Goal: Information Seeking & Learning: Compare options

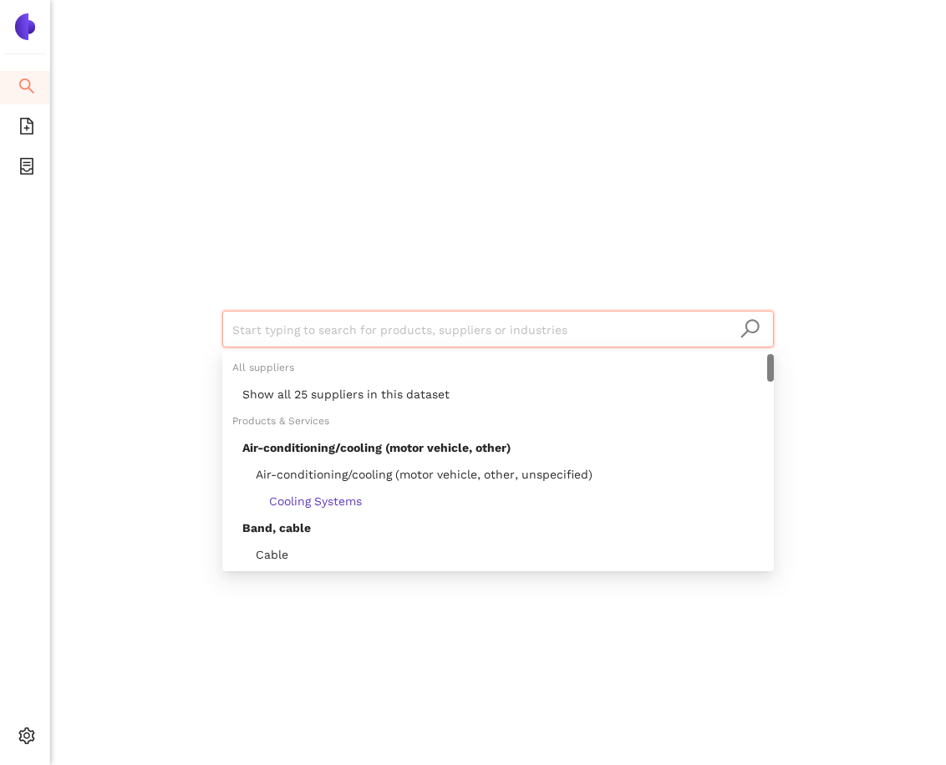
click at [371, 333] on input "search" at bounding box center [497, 330] width 531 height 37
click at [368, 389] on div "Show all 25 suppliers in this dataset" at bounding box center [502, 394] width 521 height 18
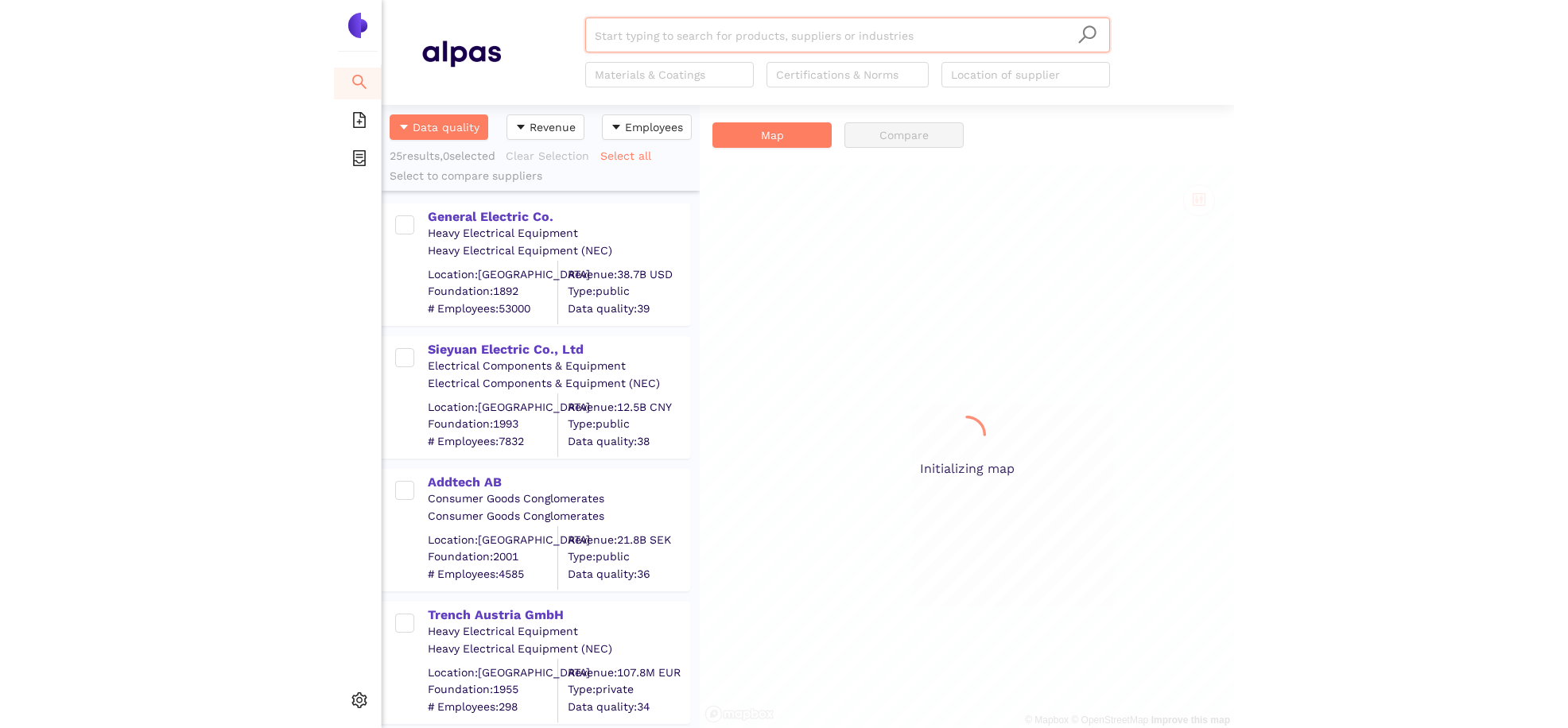
scroll to position [623, 318]
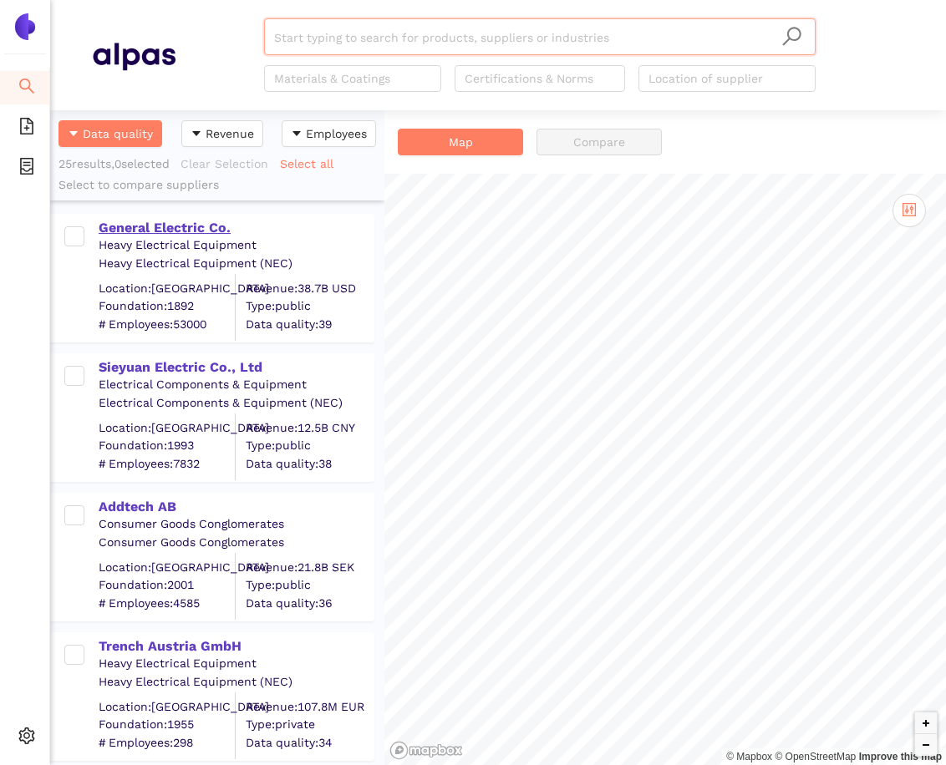
click at [196, 226] on div "General Electric Co." at bounding box center [236, 228] width 274 height 18
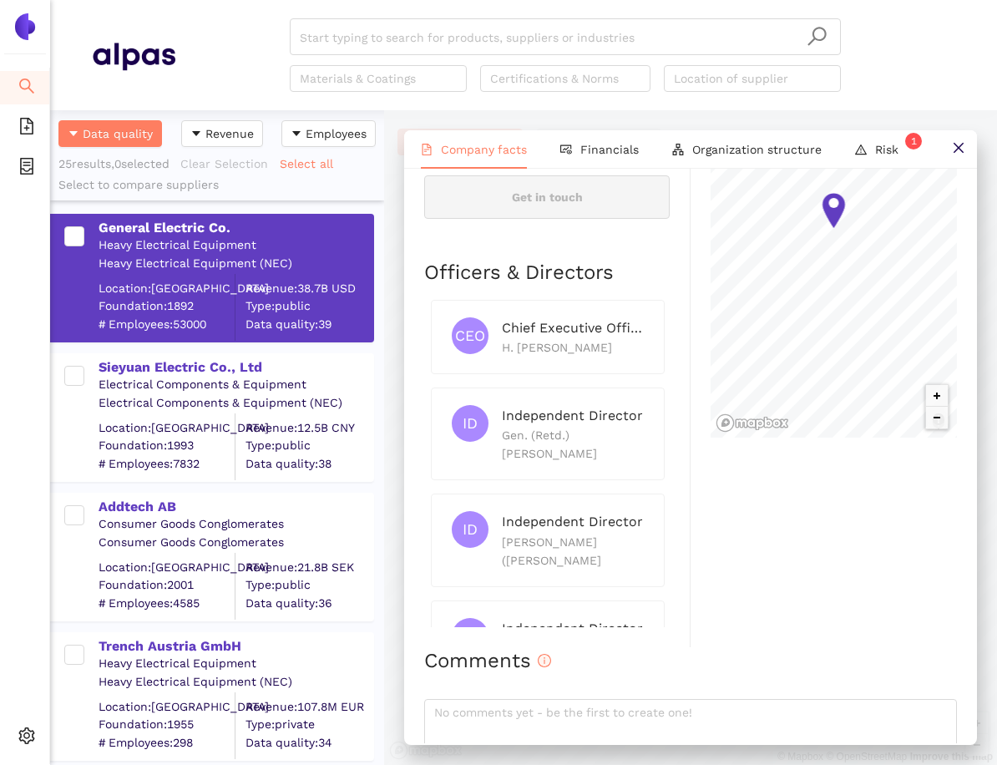
scroll to position [906, 0]
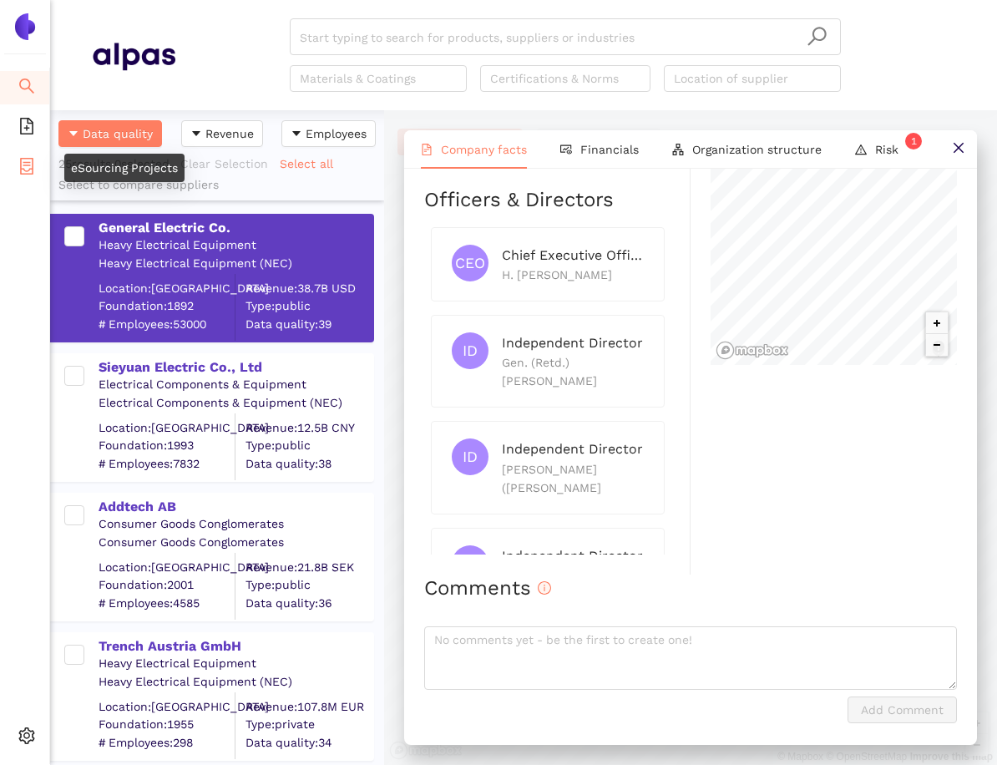
click at [14, 175] on li "eSourcing Projects" at bounding box center [24, 167] width 49 height 33
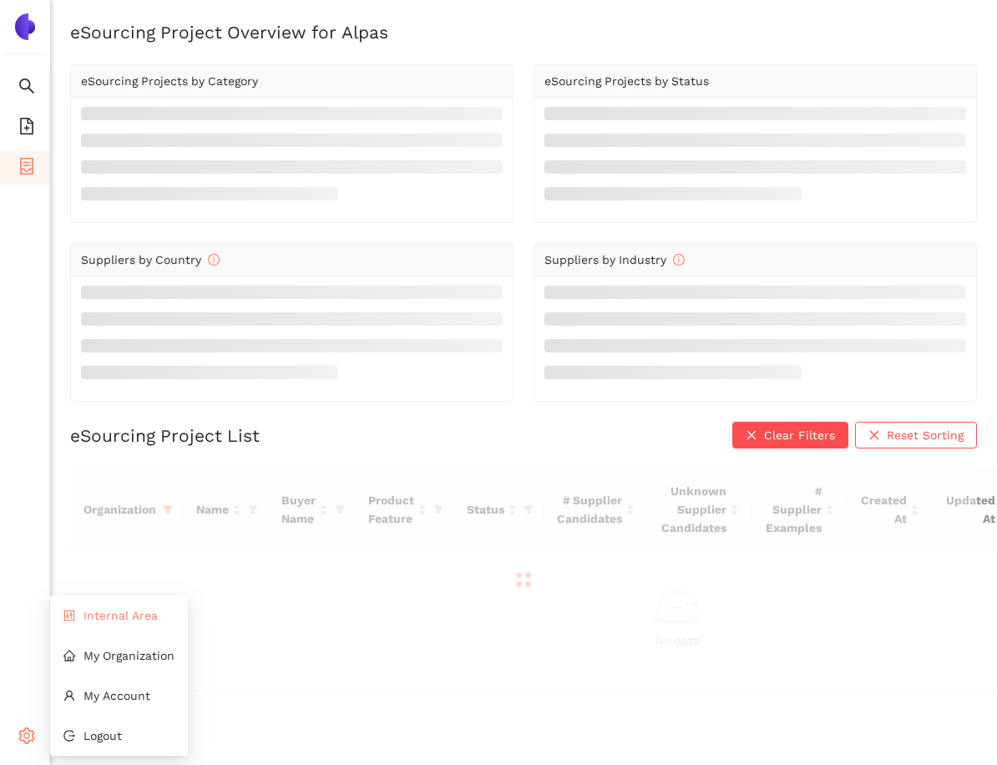
click at [145, 615] on span "Internal Area" at bounding box center [121, 615] width 74 height 13
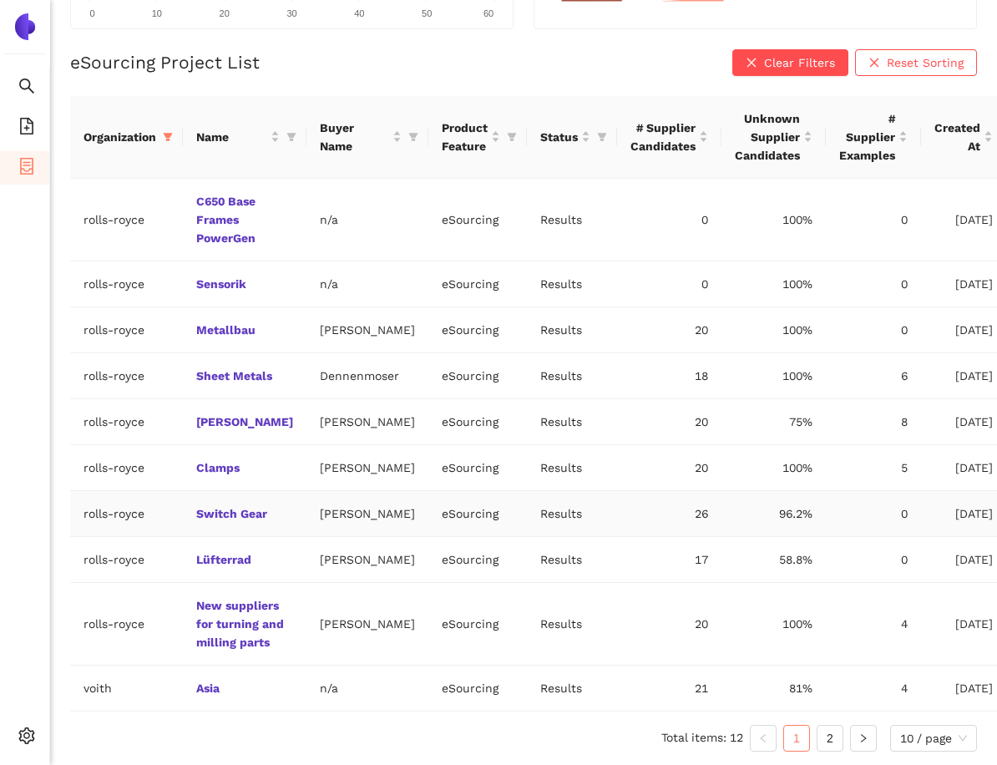
scroll to position [516, 0]
click at [836, 742] on link "2" at bounding box center [830, 738] width 25 height 25
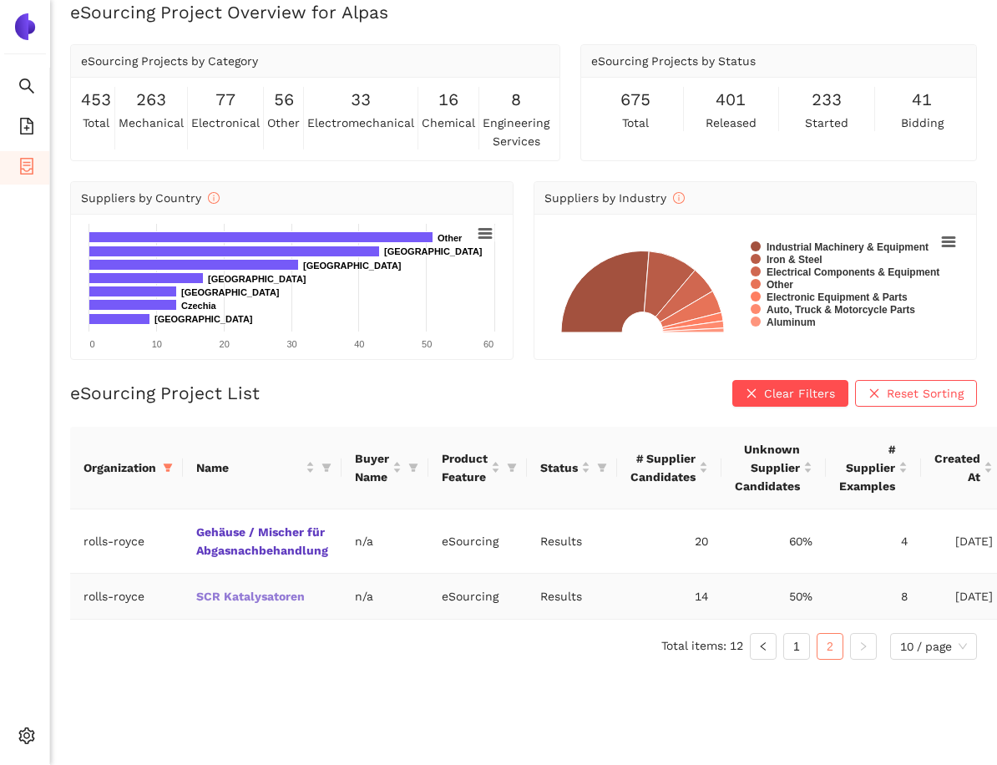
click at [0, 0] on link "SCR Katalysatoren" at bounding box center [0, 0] width 0 height 0
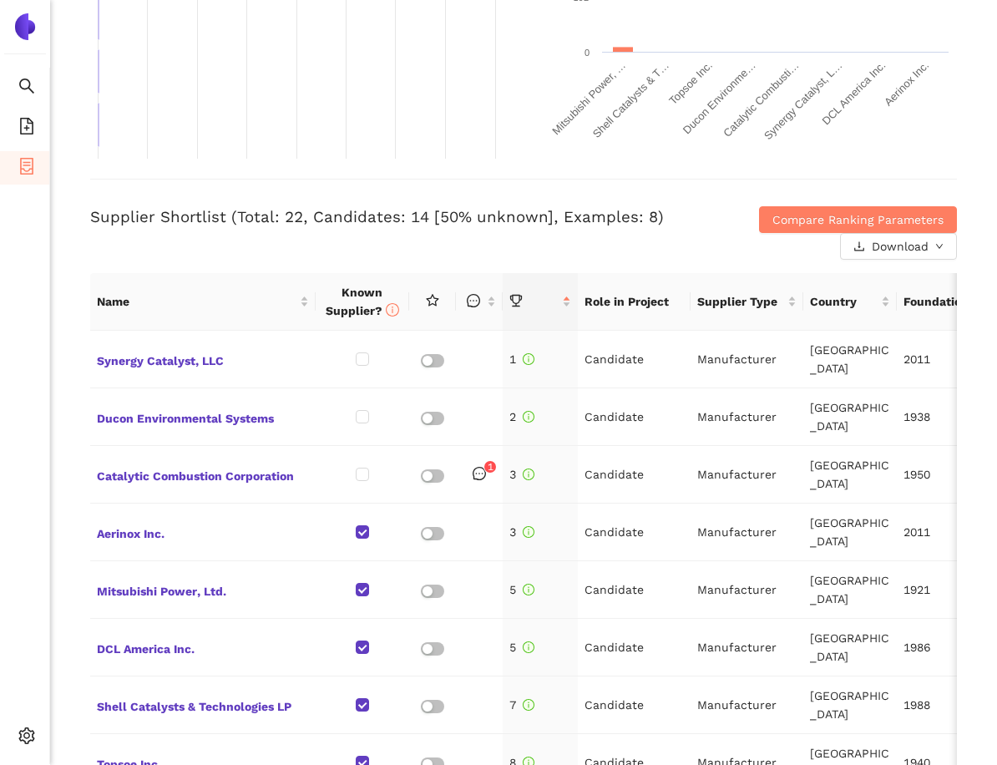
scroll to position [669, 0]
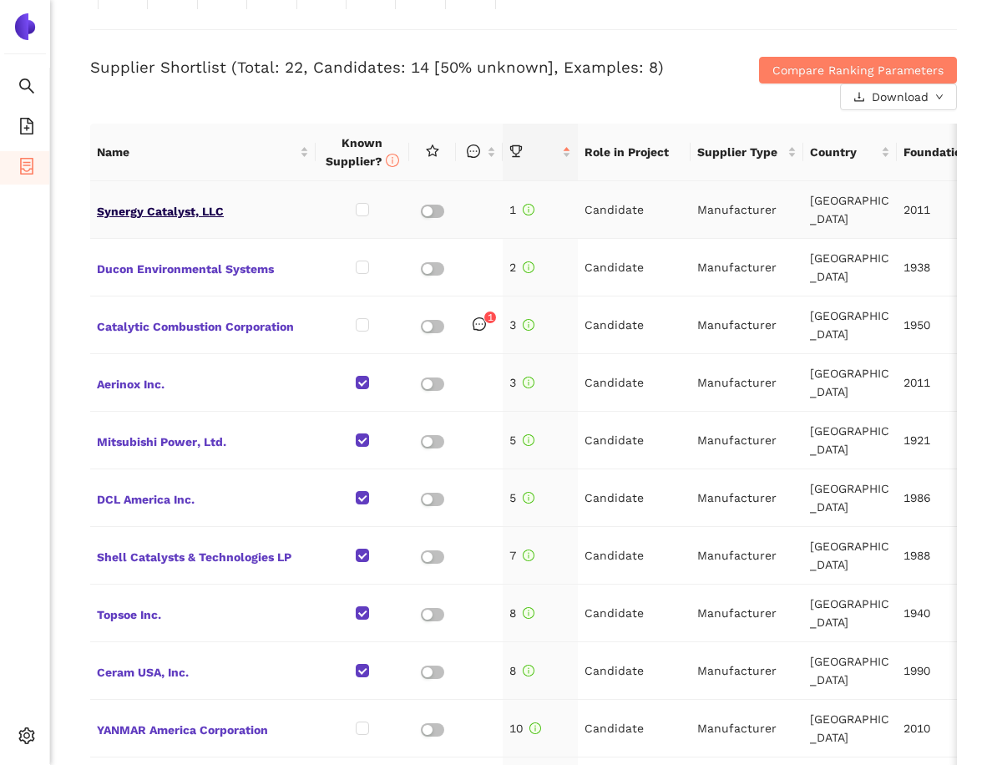
click at [163, 217] on span "Synergy Catalyst, LLC" at bounding box center [203, 210] width 212 height 22
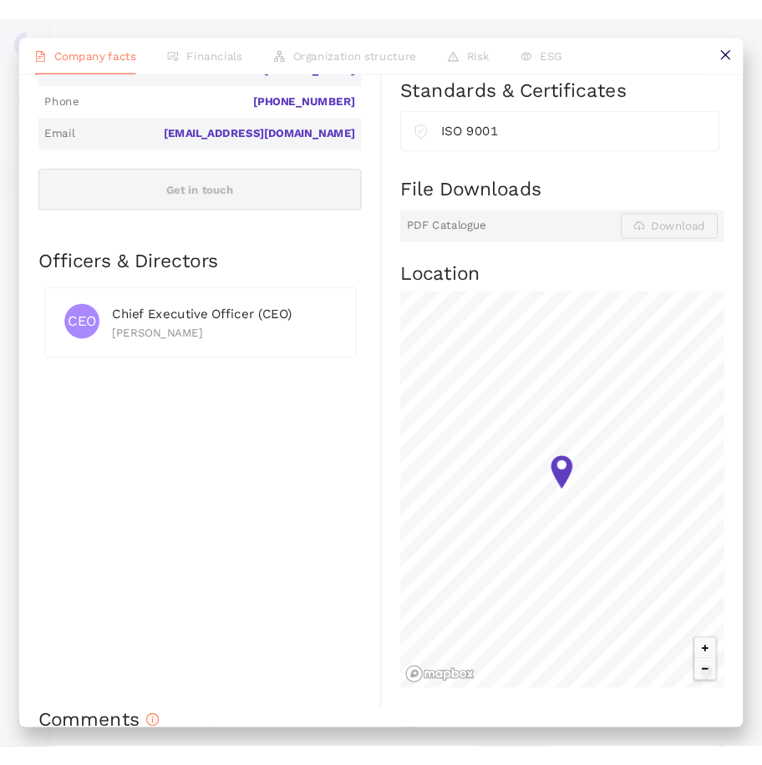
scroll to position [627, 0]
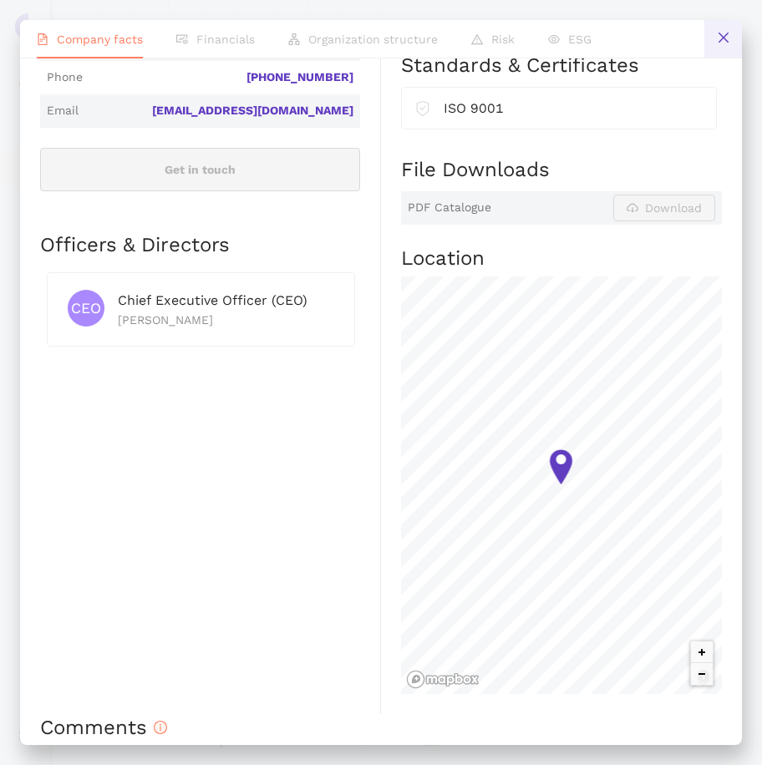
click at [724, 38] on icon "close" at bounding box center [723, 37] width 13 height 13
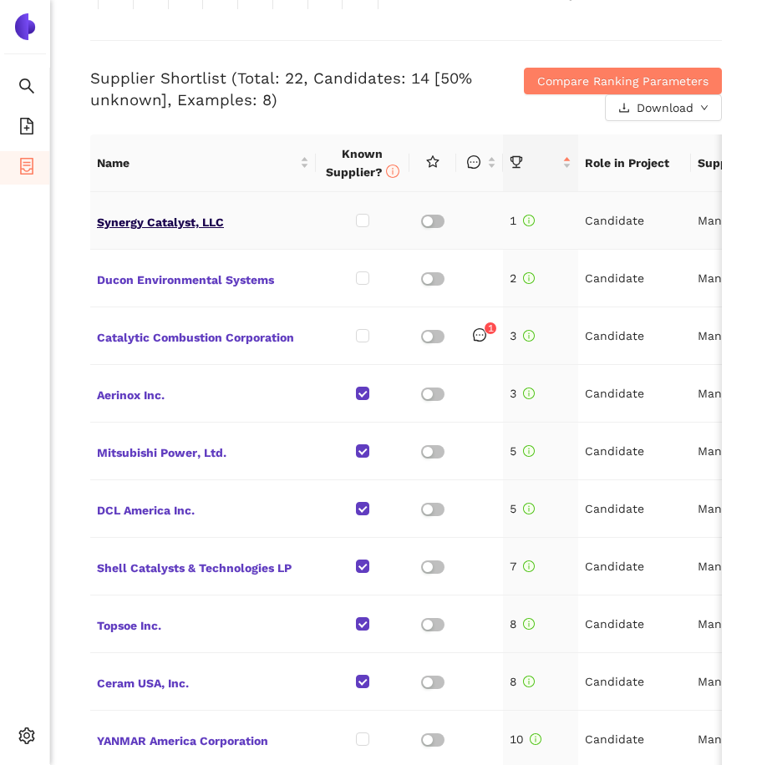
click at [120, 225] on span "Synergy Catalyst, LLC" at bounding box center [203, 221] width 212 height 22
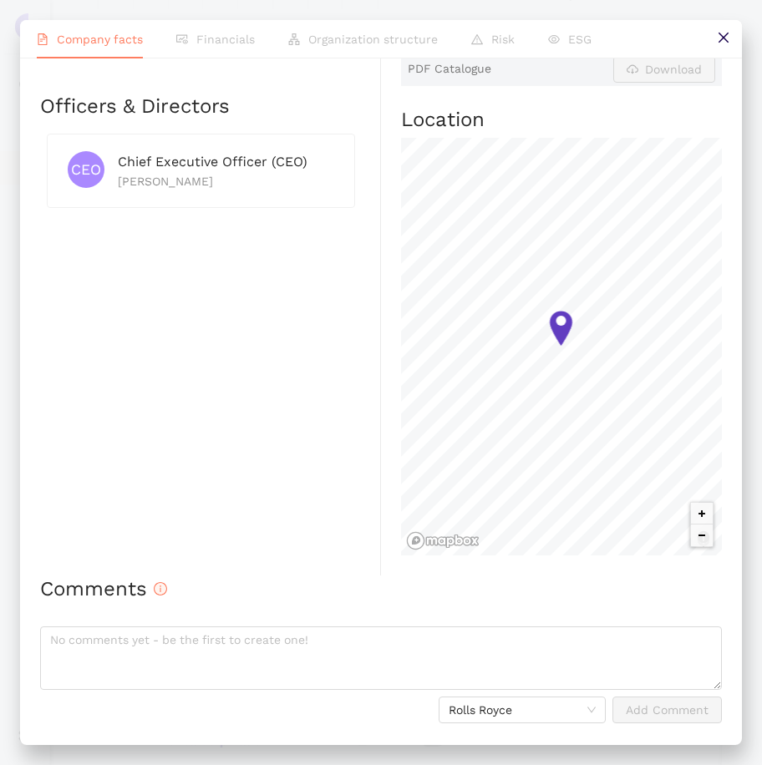
scroll to position [803, 0]
click at [718, 30] on button at bounding box center [723, 39] width 38 height 38
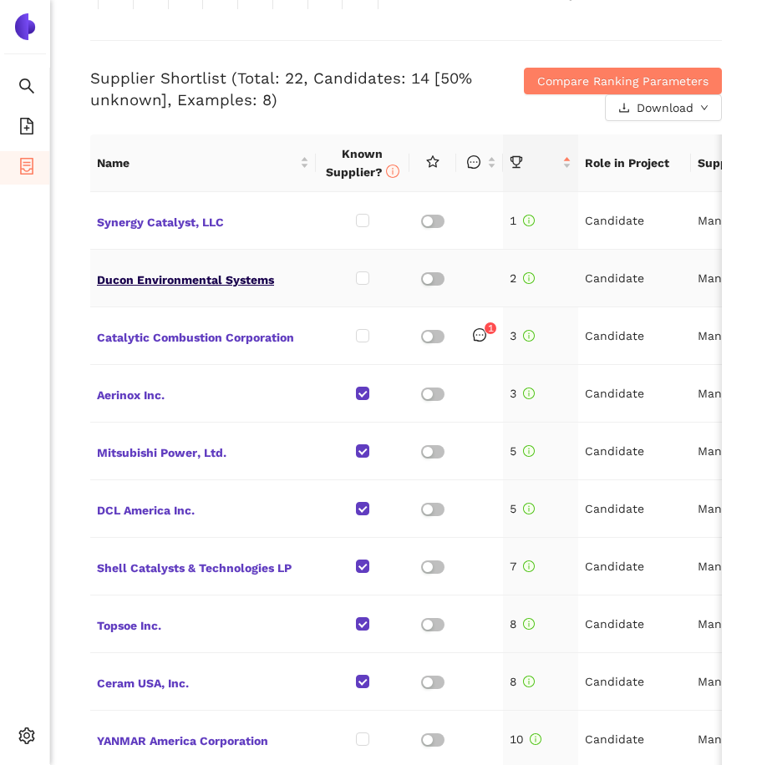
click at [140, 283] on span "Ducon Environmental Systems" at bounding box center [203, 278] width 212 height 22
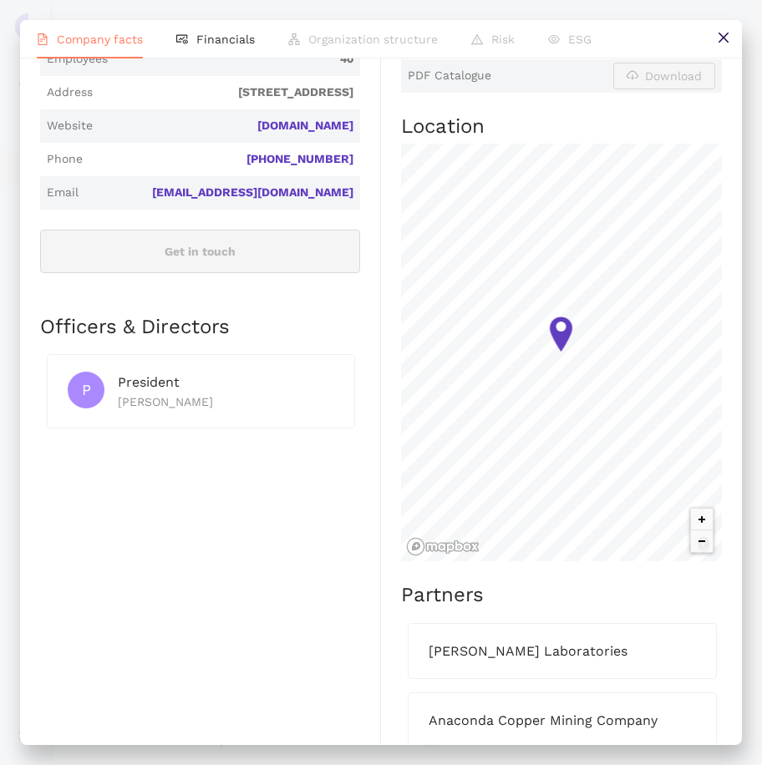
scroll to position [812, 0]
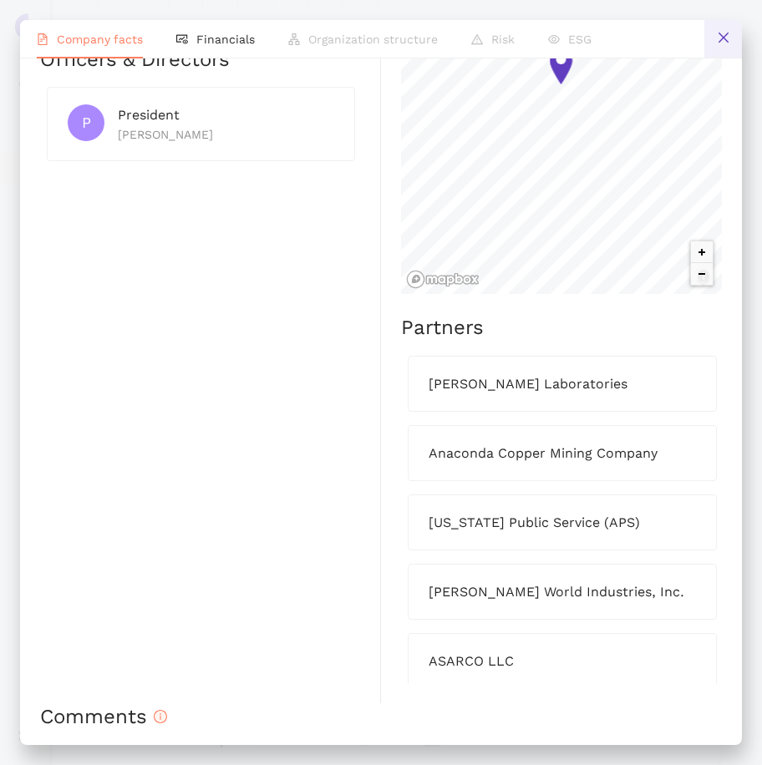
click at [713, 37] on button at bounding box center [723, 39] width 38 height 38
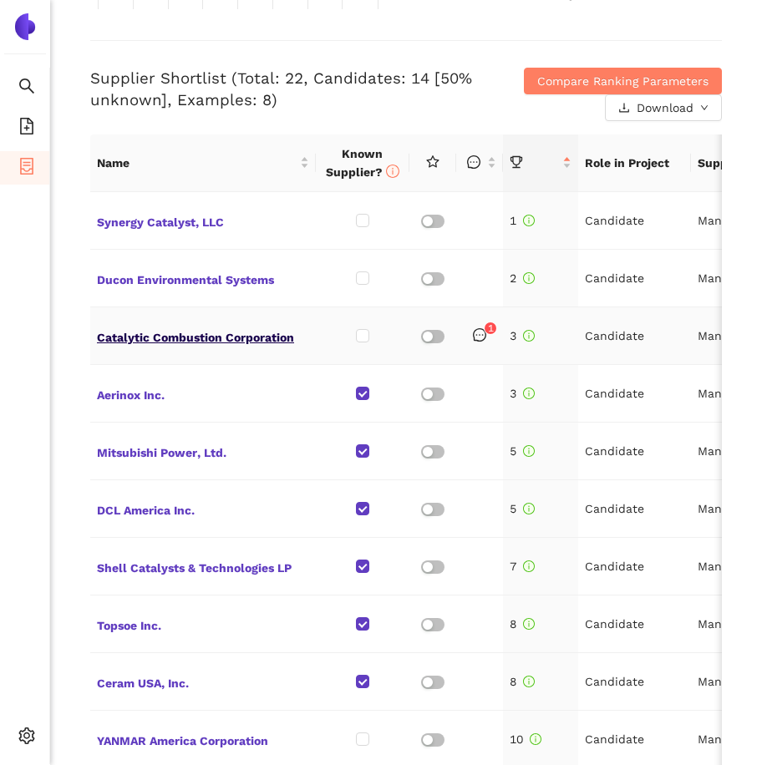
click at [261, 326] on span "Catalytic Combustion Corporation" at bounding box center [203, 336] width 212 height 22
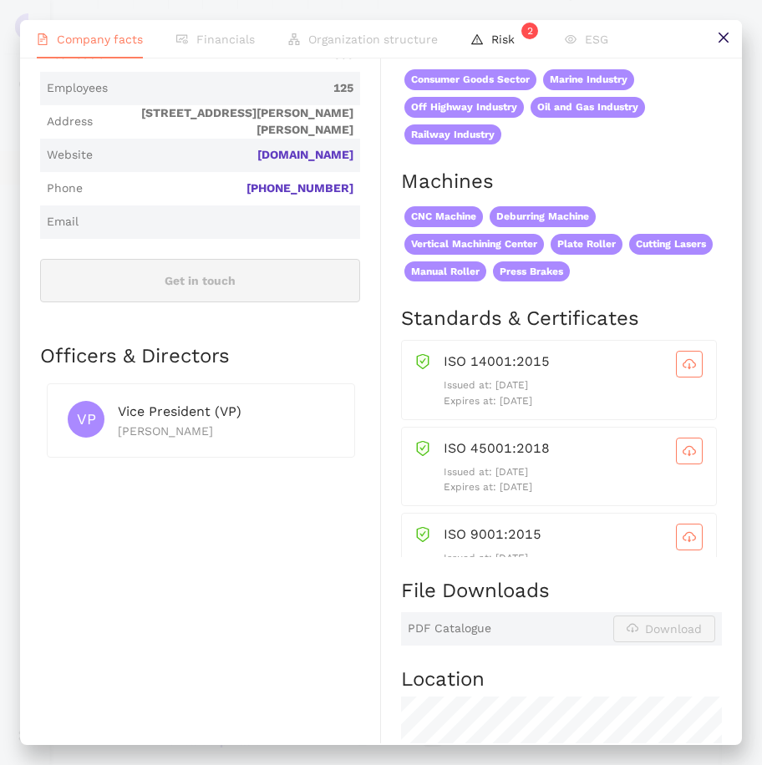
scroll to position [973, 0]
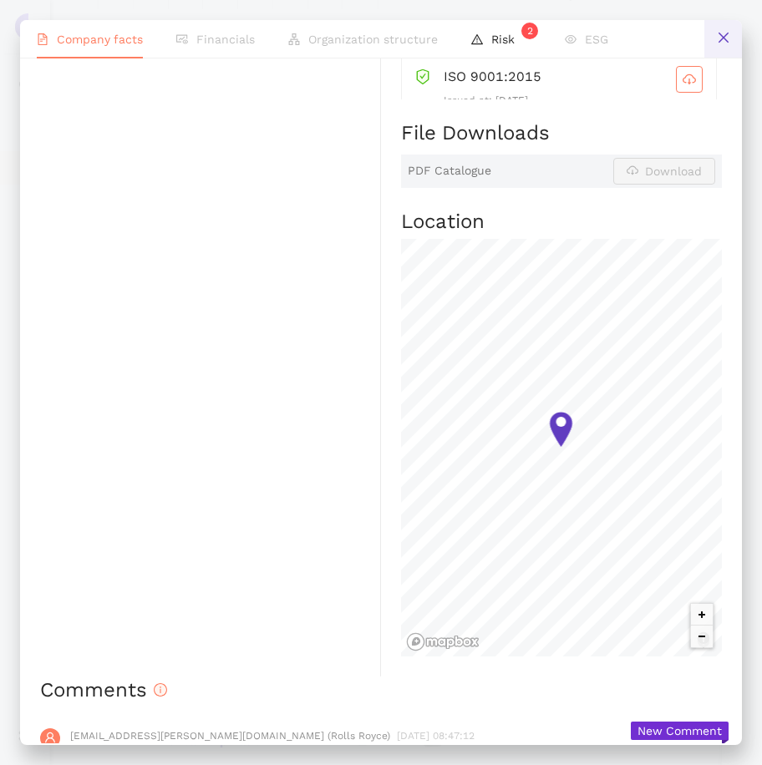
click at [725, 29] on button at bounding box center [723, 39] width 38 height 38
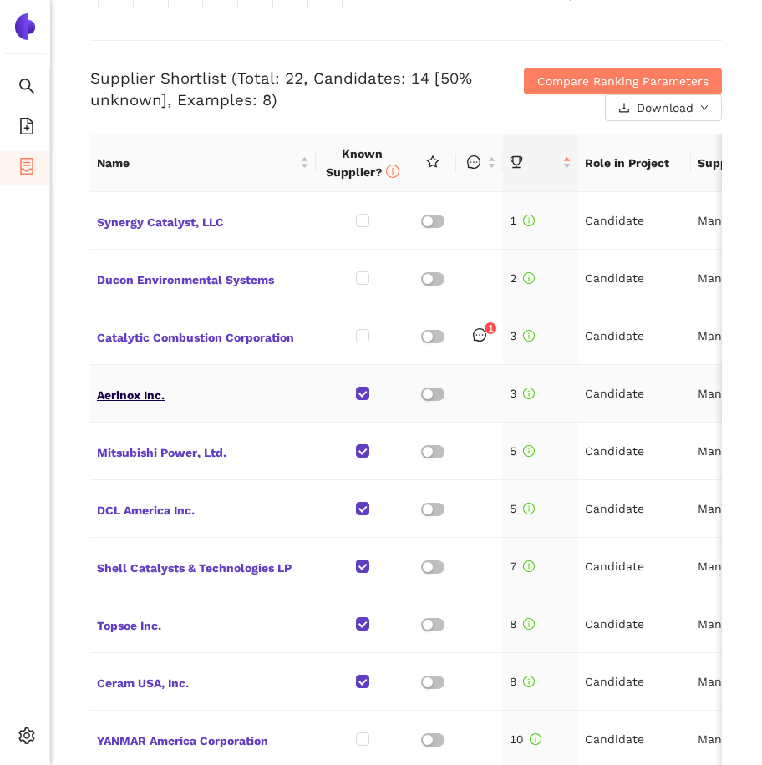
click at [167, 388] on span "Aerinox Inc." at bounding box center [203, 394] width 212 height 22
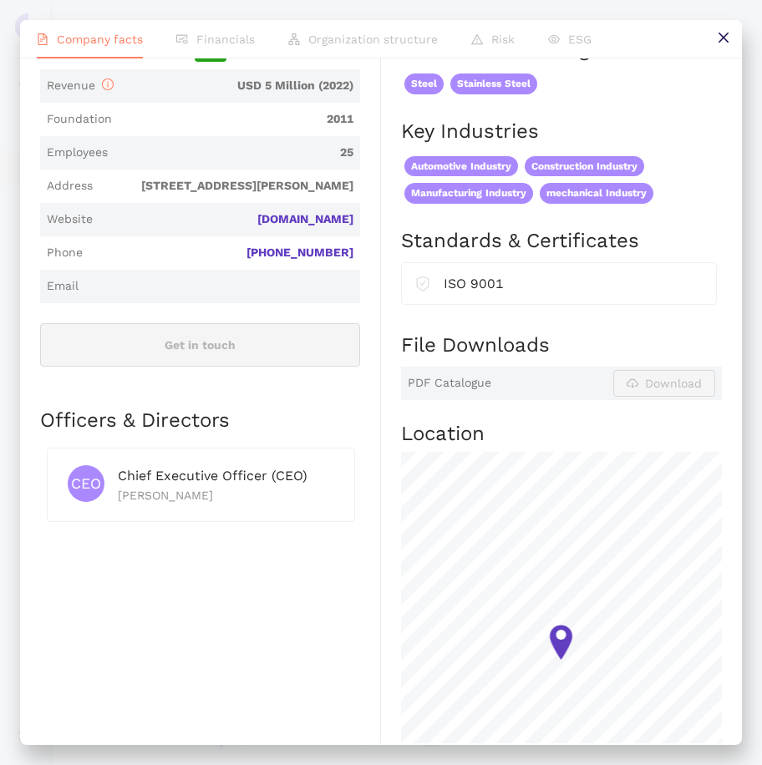
scroll to position [803, 0]
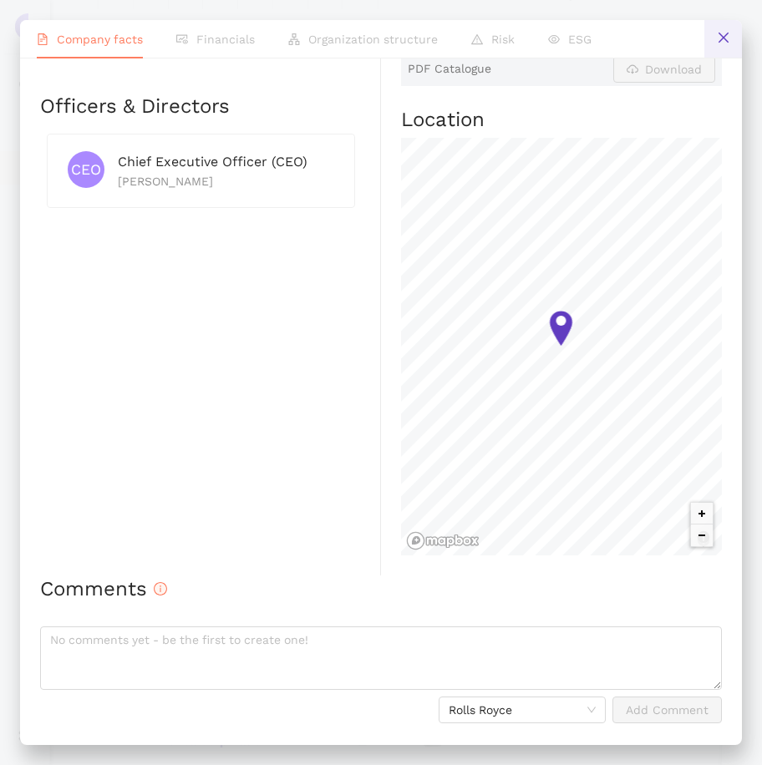
click at [733, 43] on button at bounding box center [723, 39] width 38 height 38
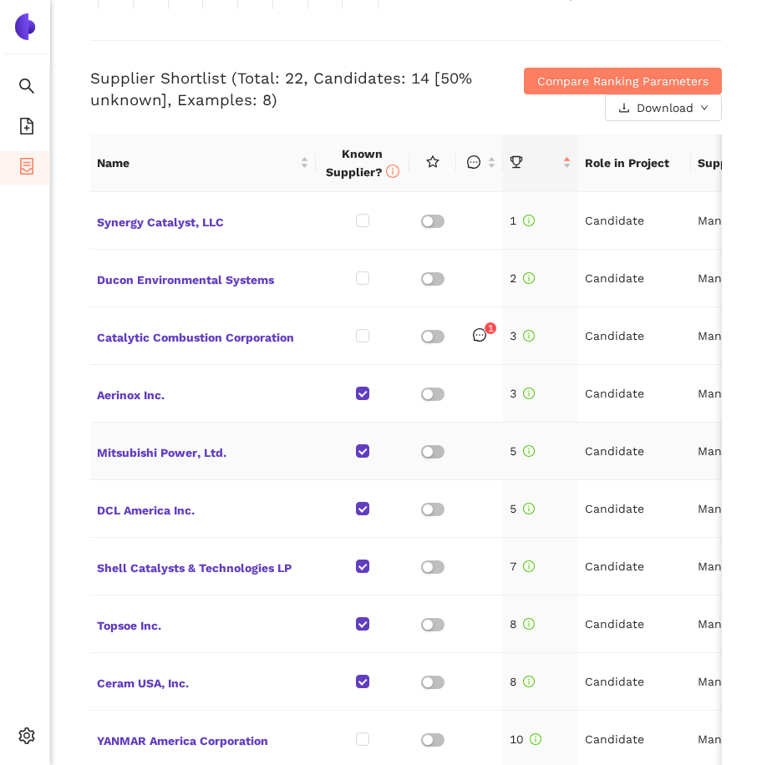
click at [153, 463] on td "Mitsubishi Power, Ltd." at bounding box center [203, 452] width 226 height 58
click at [150, 453] on span "Mitsubishi Power, Ltd." at bounding box center [203, 451] width 212 height 22
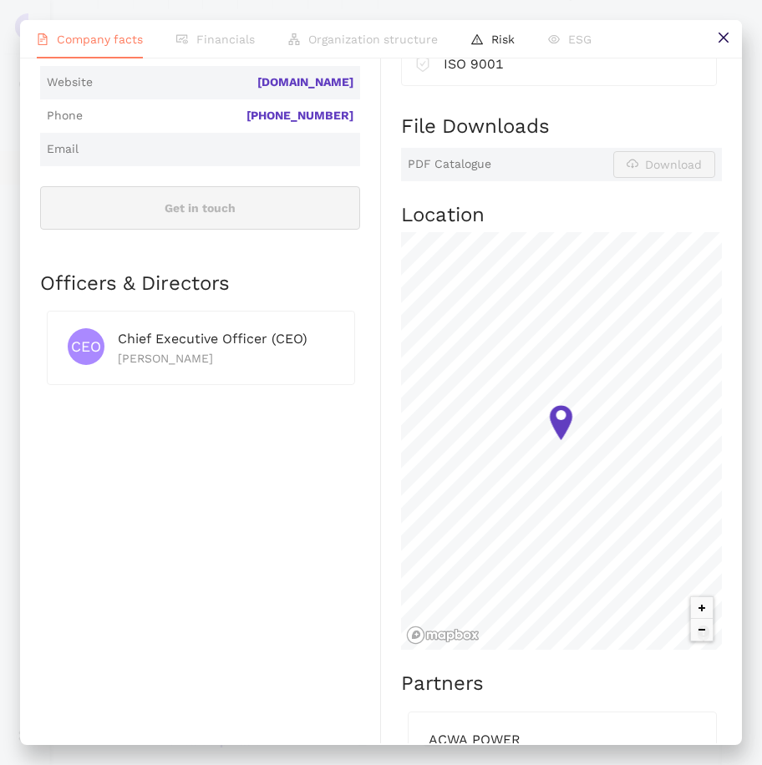
scroll to position [594, 0]
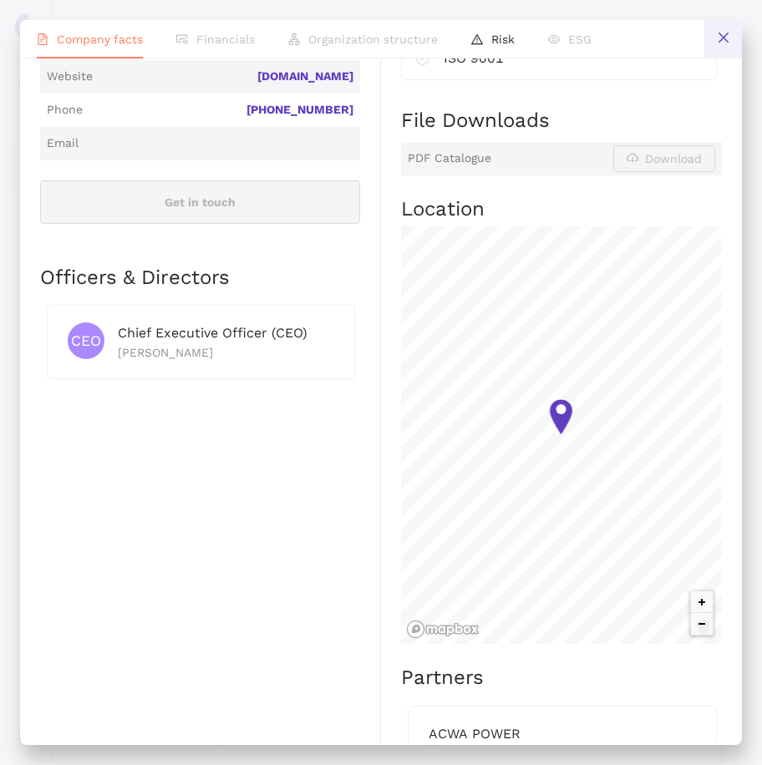
click at [717, 36] on icon "close" at bounding box center [723, 37] width 13 height 13
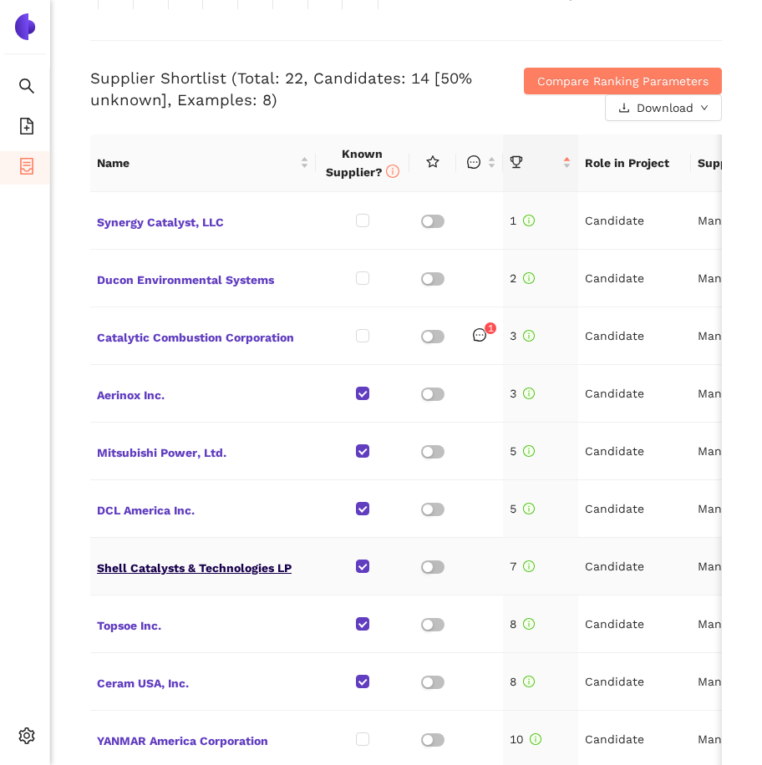
click at [189, 573] on span "Shell Catalysts & Technologies LP" at bounding box center [203, 567] width 212 height 22
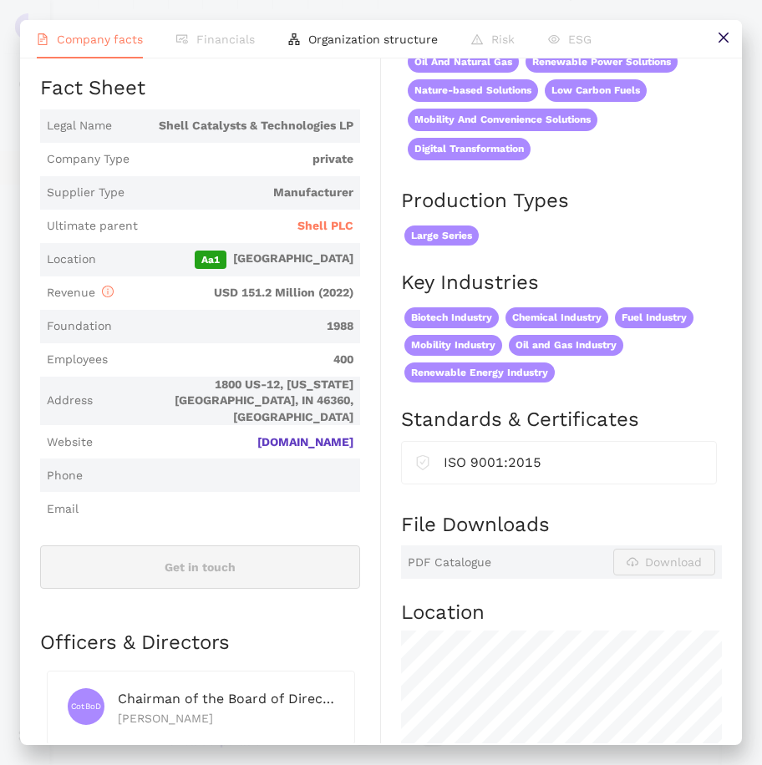
scroll to position [0, 0]
